Goal: Task Accomplishment & Management: Use online tool/utility

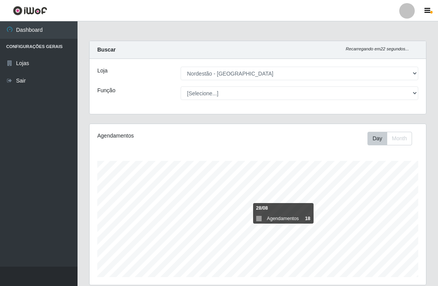
select select "454"
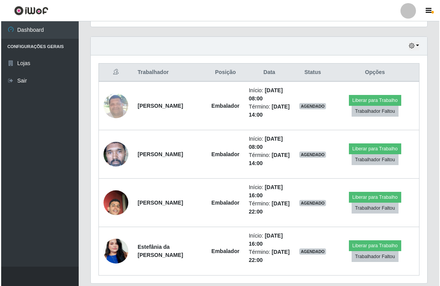
scroll to position [160, 336]
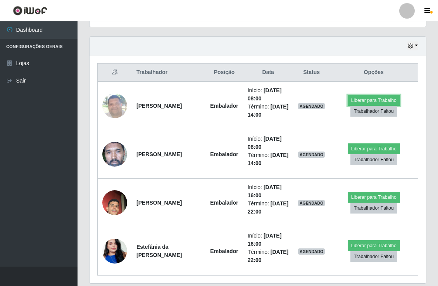
click at [370, 98] on button "Liberar para Trabalho" at bounding box center [374, 100] width 52 height 11
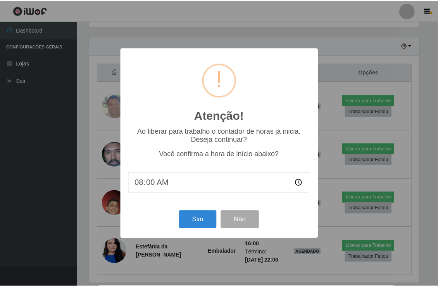
scroll to position [160, 331]
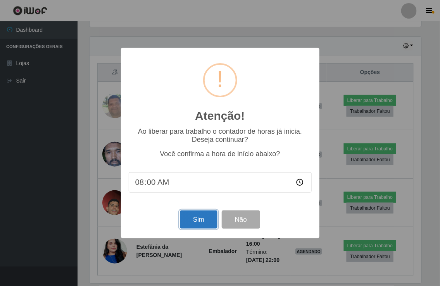
click at [199, 219] on button "Sim" at bounding box center [199, 219] width 38 height 18
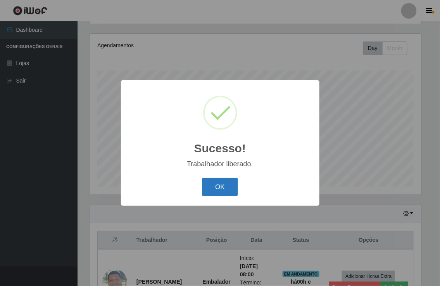
click at [222, 185] on button "OK" at bounding box center [220, 187] width 36 height 18
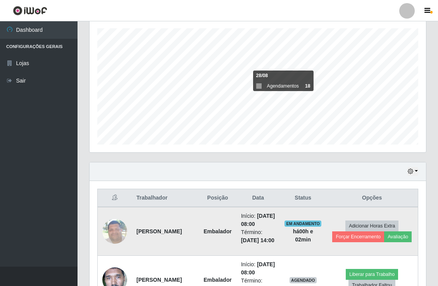
scroll to position [176, 0]
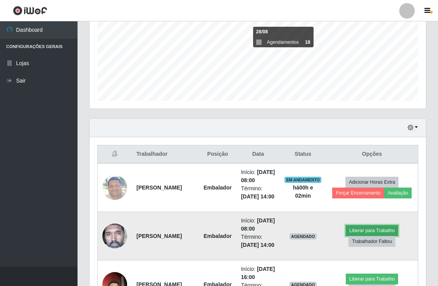
click at [374, 236] on button "Liberar para Trabalho" at bounding box center [372, 230] width 52 height 11
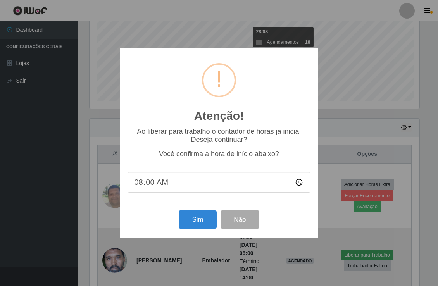
scroll to position [160, 331]
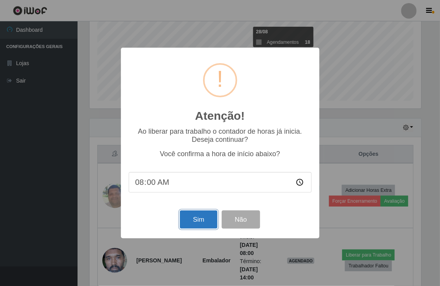
click at [198, 217] on button "Sim" at bounding box center [199, 219] width 38 height 18
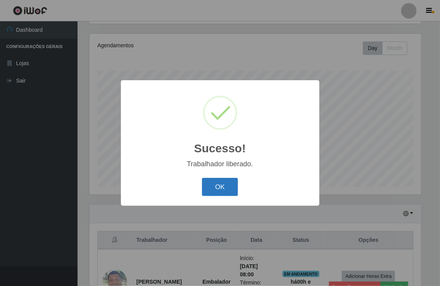
click at [221, 182] on button "OK" at bounding box center [220, 187] width 36 height 18
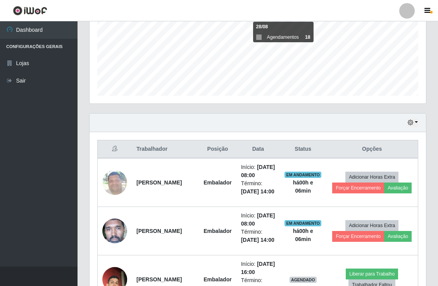
scroll to position [262, 0]
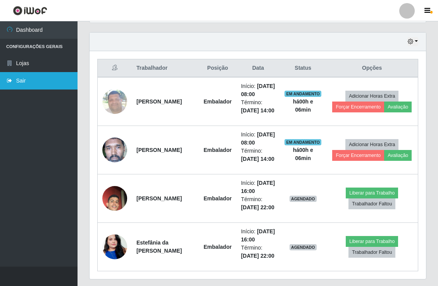
click at [25, 77] on link "Sair" at bounding box center [38, 80] width 77 height 17
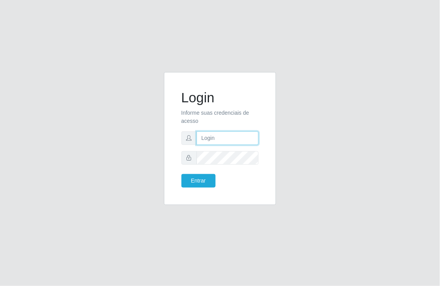
click at [207, 137] on input "text" at bounding box center [227, 138] width 62 height 14
type input "[EMAIL_ADDRESS][DOMAIN_NAME]"
click at [181, 174] on button "Entrar" at bounding box center [198, 181] width 34 height 14
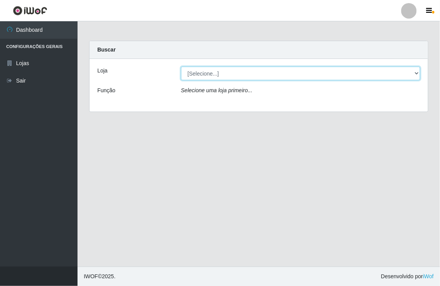
click at [415, 73] on select "[Selecione...] Nordestão - [GEOGRAPHIC_DATA]" at bounding box center [300, 74] width 239 height 14
select select "454"
click at [181, 67] on select "[Selecione...] Nordestão - [GEOGRAPHIC_DATA]" at bounding box center [300, 74] width 239 height 14
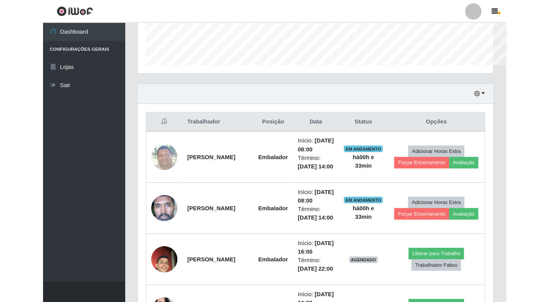
scroll to position [160, 447]
